Goal: Information Seeking & Learning: Learn about a topic

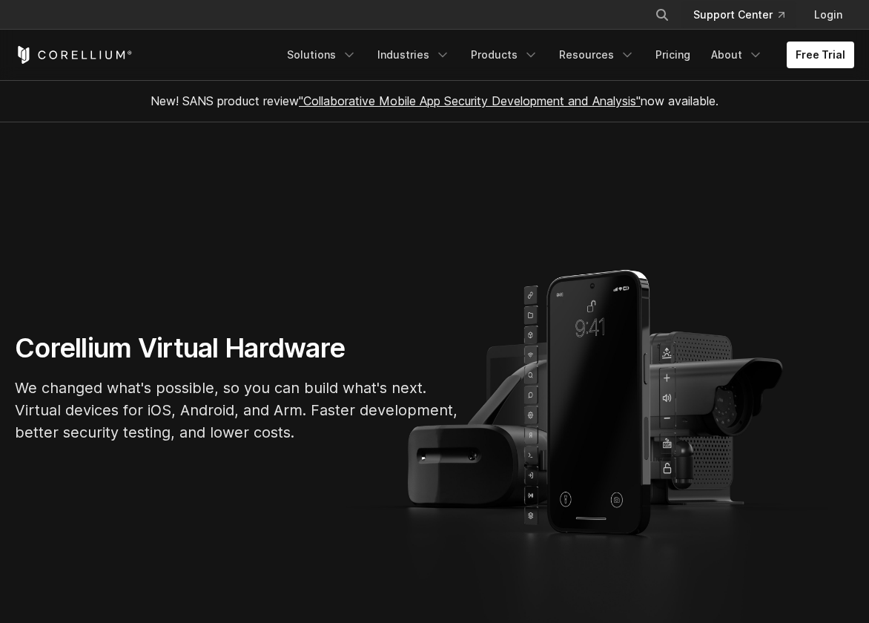
click at [717, 18] on link "Support Center" at bounding box center [738, 14] width 115 height 27
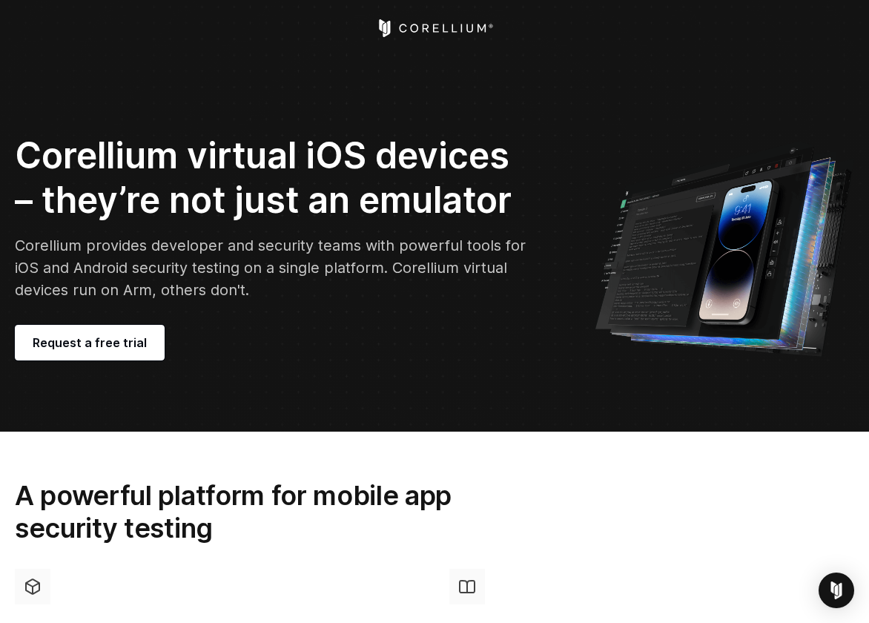
click at [684, 222] on img at bounding box center [724, 246] width 260 height 219
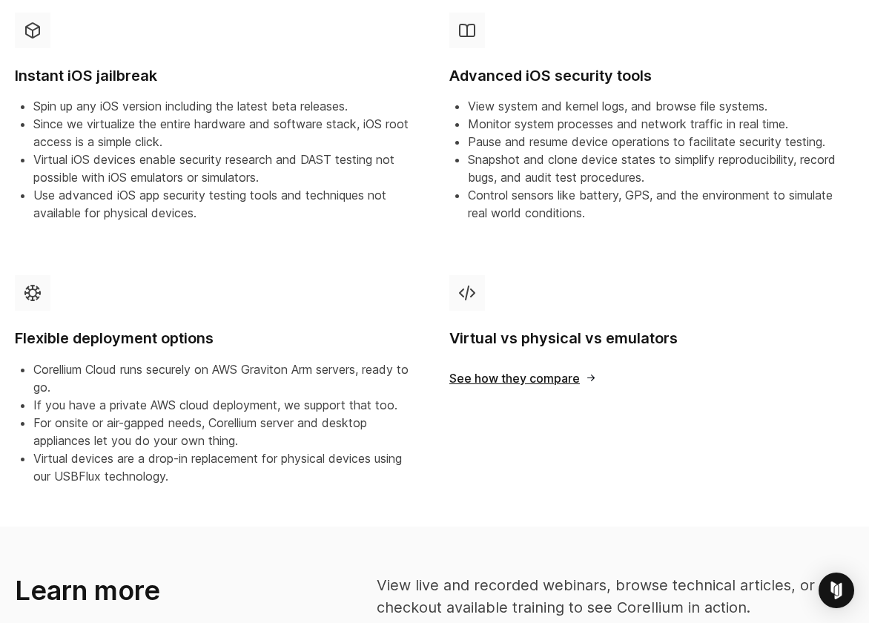
scroll to position [551, 0]
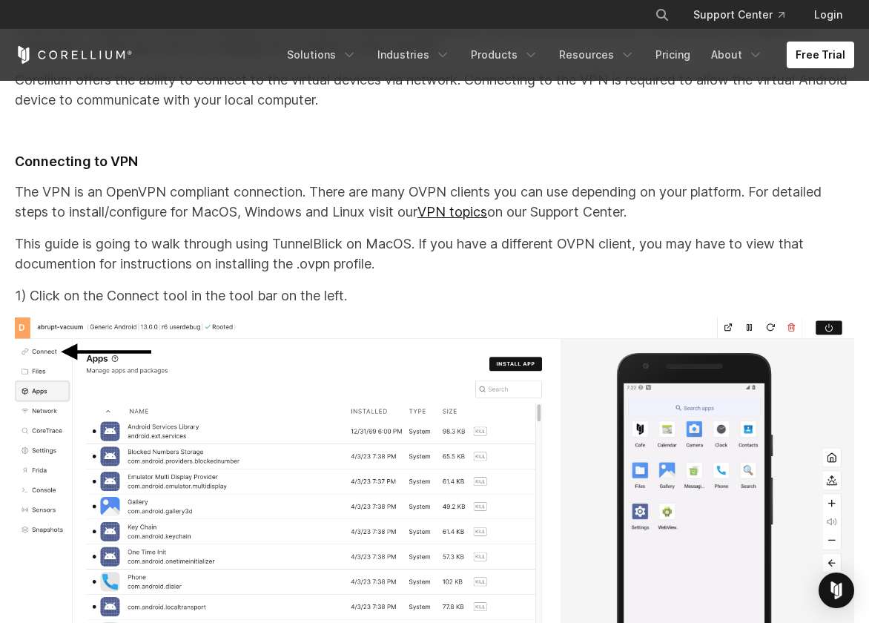
scroll to position [10575, 0]
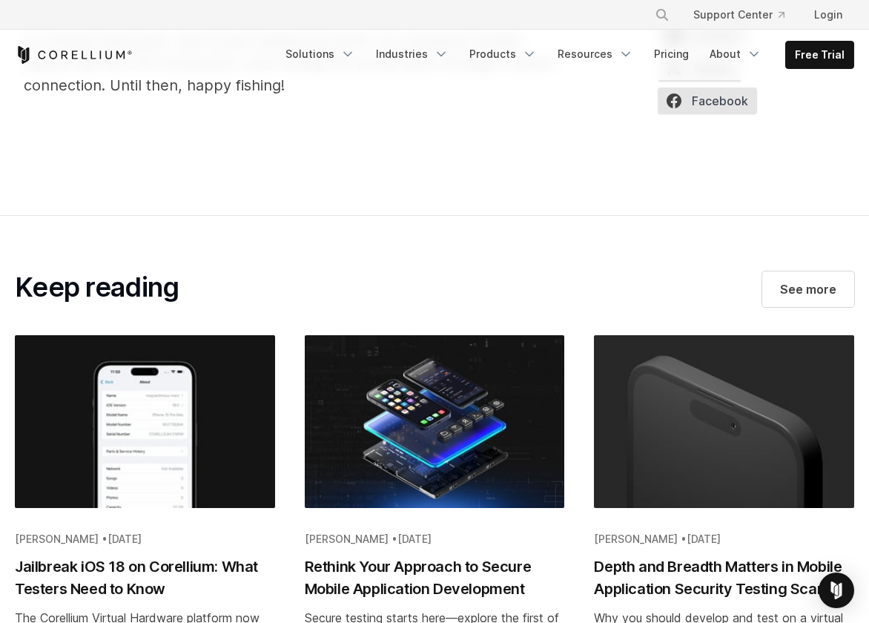
scroll to position [8542, 0]
